Goal: Browse casually

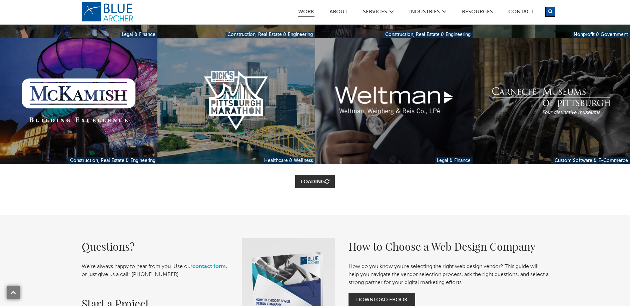
scroll to position [1177, 0]
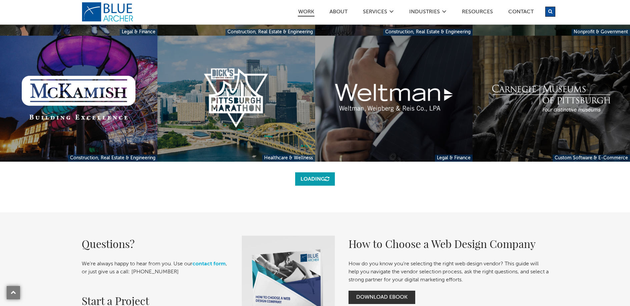
click at [326, 175] on link "Loading" at bounding box center [315, 178] width 40 height 13
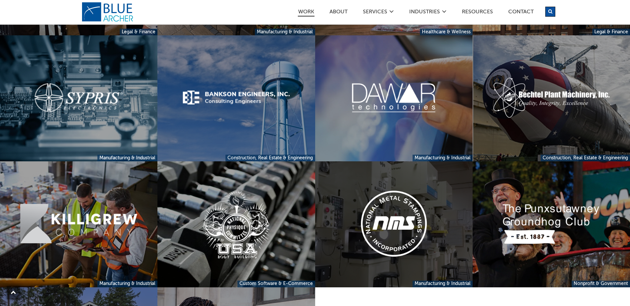
scroll to position [1661, 0]
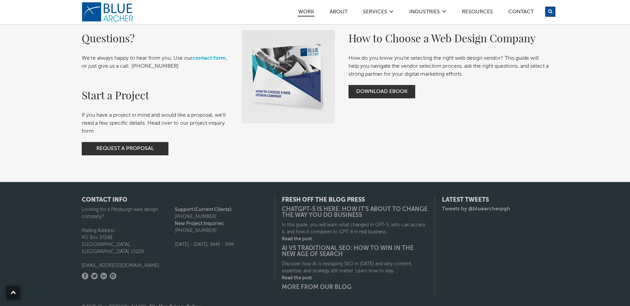
scroll to position [1717, 0]
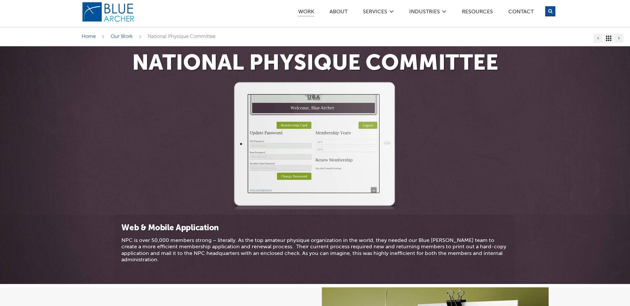
scroll to position [167, 0]
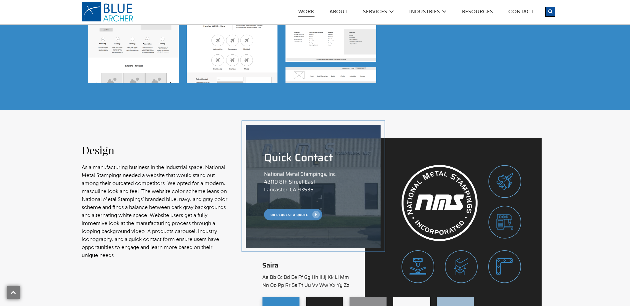
scroll to position [945, 0]
